Goal: Task Accomplishment & Management: Manage account settings

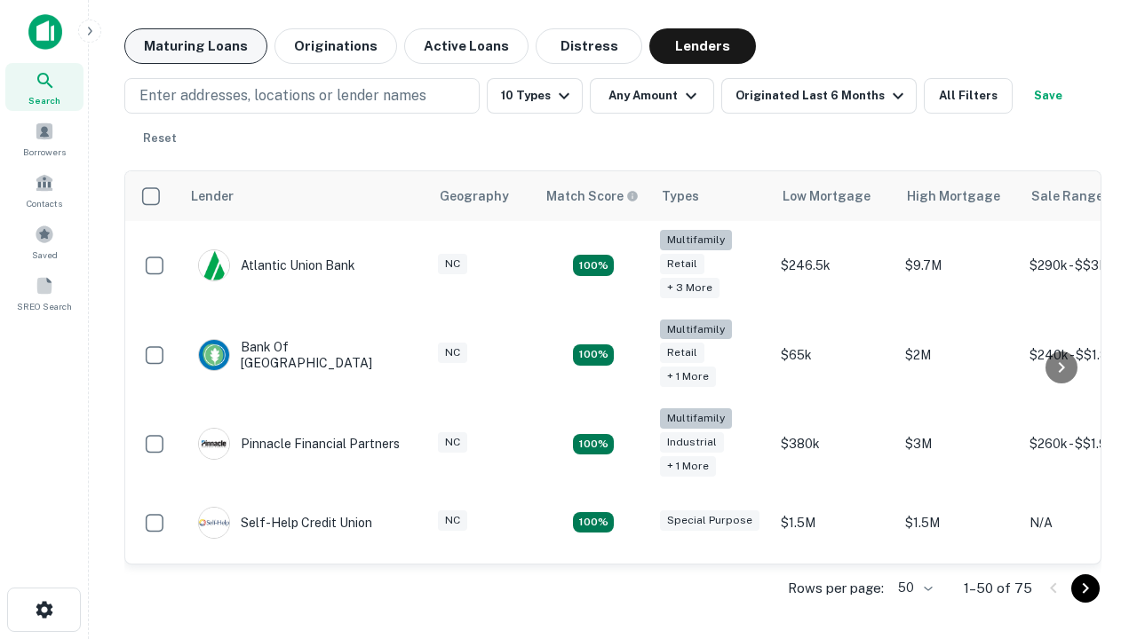
click at [195, 46] on button "Maturing Loans" at bounding box center [195, 46] width 143 height 36
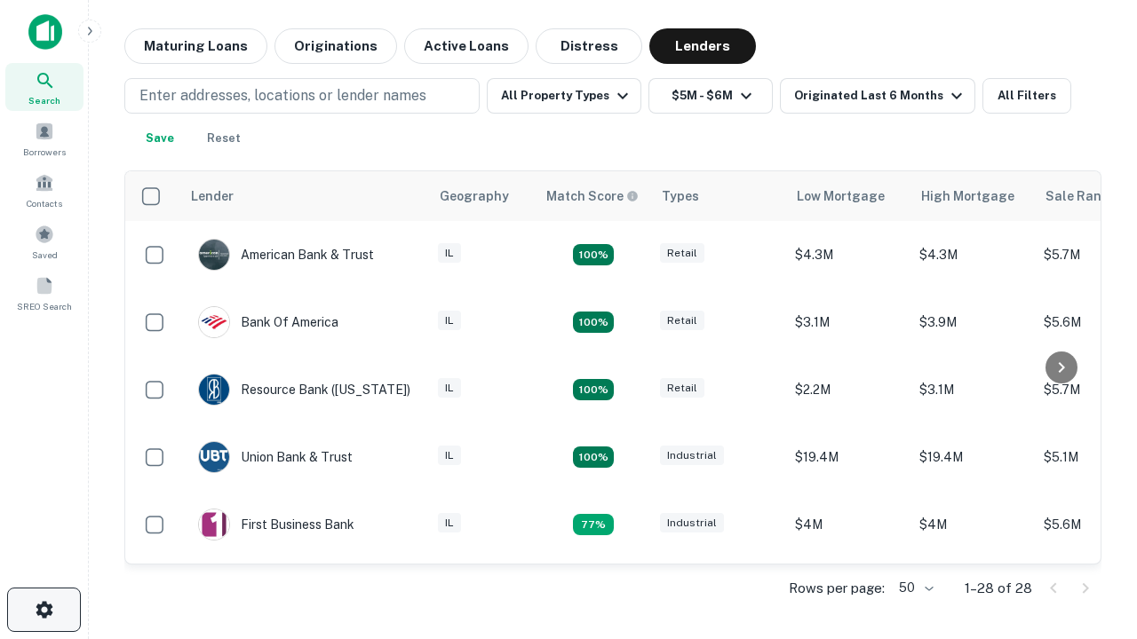
click at [44, 610] on icon "button" at bounding box center [44, 609] width 21 height 21
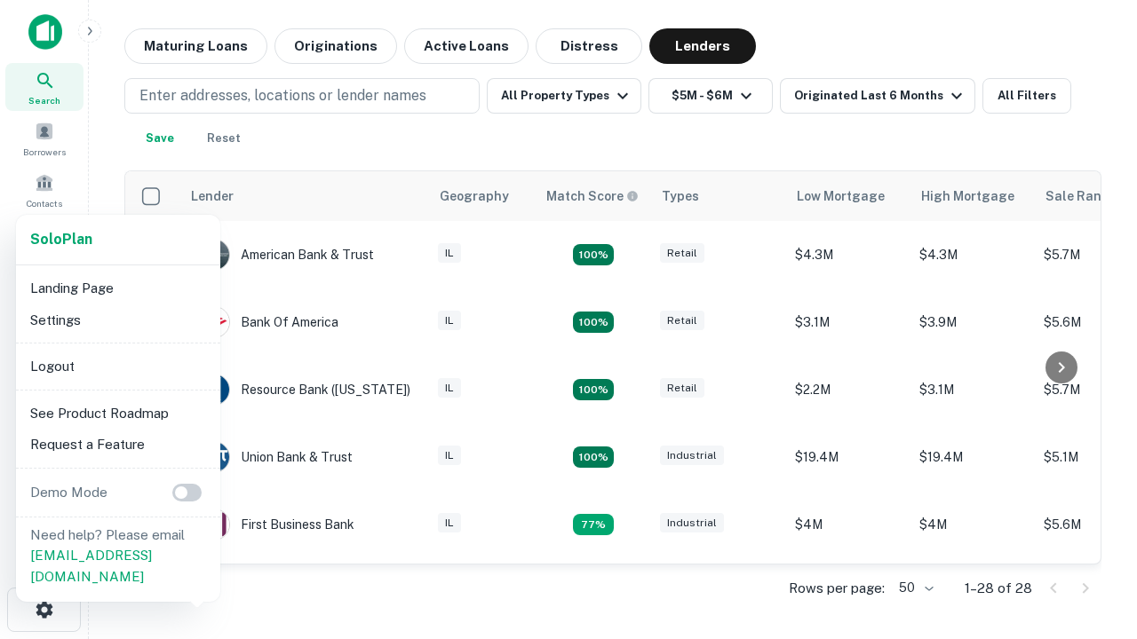
click at [117, 366] on li "Logout" at bounding box center [118, 367] width 190 height 32
